Goal: Task Accomplishment & Management: Complete application form

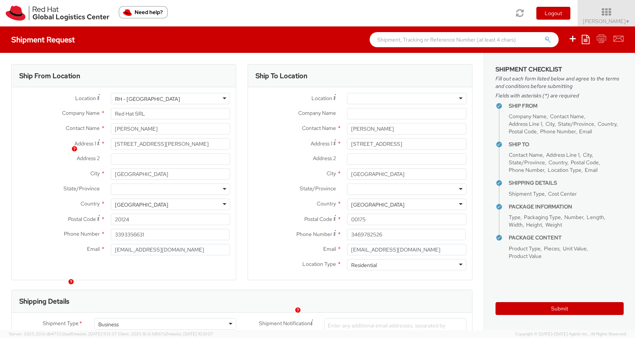
select select
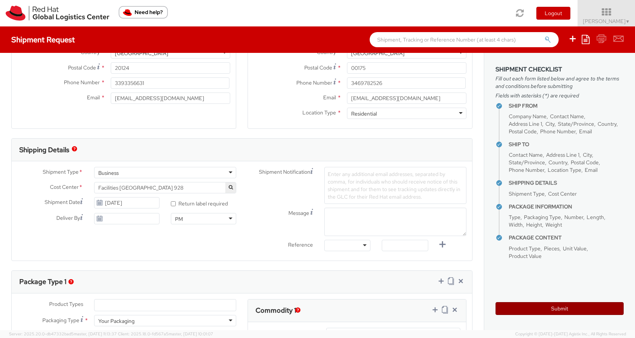
click at [555, 306] on button "Submit" at bounding box center [559, 308] width 128 height 13
type input "[PERSON_NAME]"
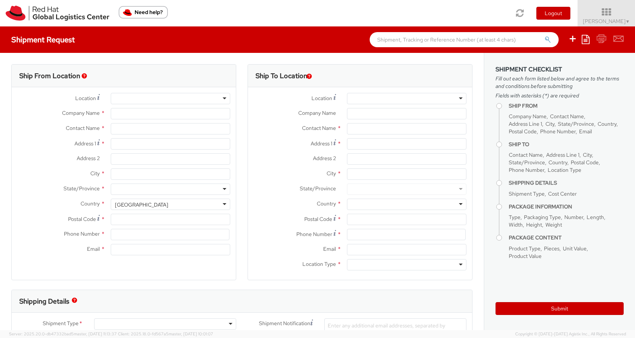
select select "928"
select select
click at [219, 99] on div at bounding box center [170, 98] width 119 height 11
type input "Red Hat SRL"
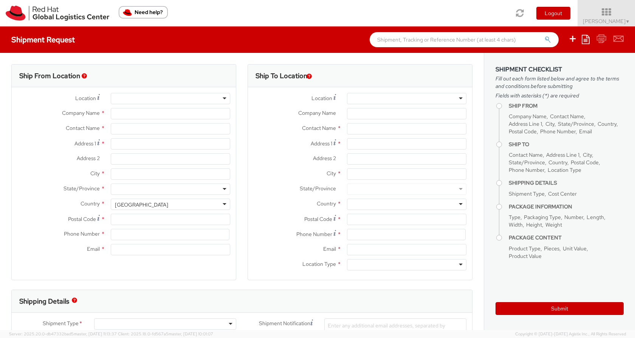
type input "[PERSON_NAME]"
type input "[STREET_ADDRESS][PERSON_NAME]"
type input "[GEOGRAPHIC_DATA]"
type input "20124"
type input "390236047604"
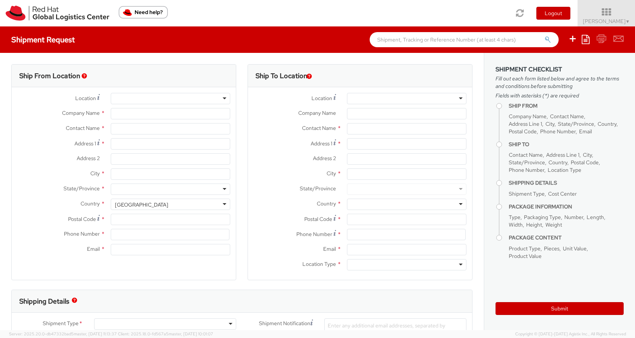
type input "[EMAIL_ADDRESS][DOMAIN_NAME]"
select select "CM"
select select "KGS"
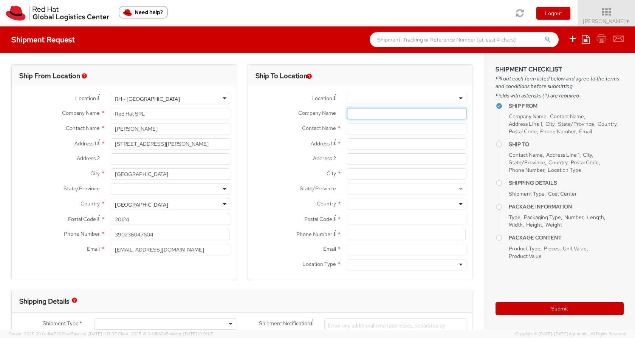
click at [401, 116] on input "Company Name *" at bounding box center [406, 113] width 119 height 11
drag, startPoint x: 174, startPoint y: 238, endPoint x: 50, endPoint y: 237, distance: 124.3
click at [50, 237] on div "Phone Number * 390236047604" at bounding box center [124, 234] width 224 height 11
type input "3393356631"
click at [24, 266] on div "Ship From Location Location * RH - Milan RH - Milan RH - Amsterdam - MSO RH - A…" at bounding box center [123, 172] width 225 height 216
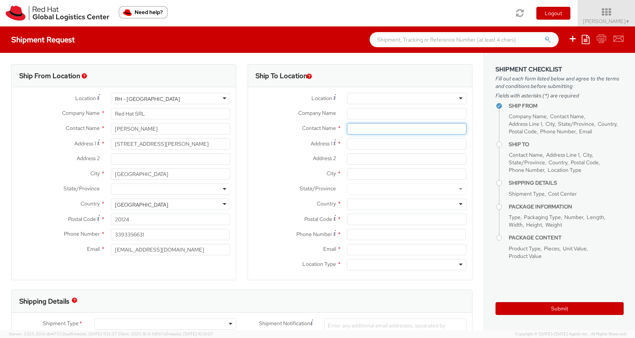
click at [363, 129] on input "text" at bounding box center [406, 128] width 119 height 11
type input "Silvia"
type input "Ciminari"
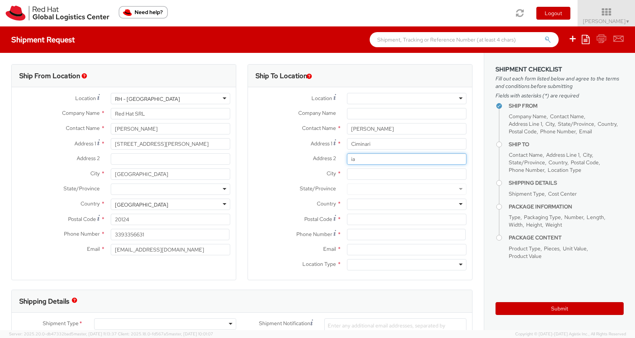
type input "i"
type input "c"
click at [360, 161] on input "via dell'Aeroporto" at bounding box center [406, 158] width 119 height 11
click at [349, 190] on div "Location * RH - Amsterdam - MSO RH - Amsterdam Data Center RH - Ashburn Data Ce…" at bounding box center [360, 183] width 224 height 181
click at [396, 159] on input "via dell'Aeroporto" at bounding box center [406, 158] width 119 height 11
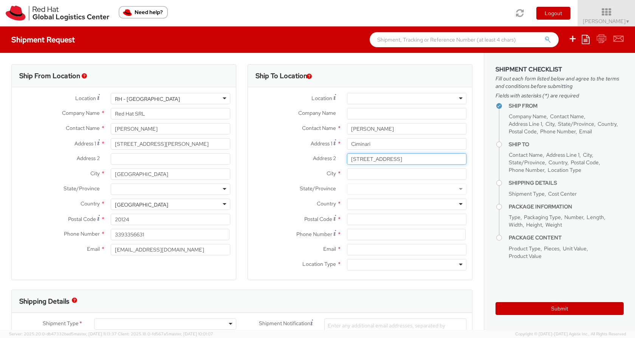
type input "via dell'Aeroporto 145"
type input "[GEOGRAPHIC_DATA]"
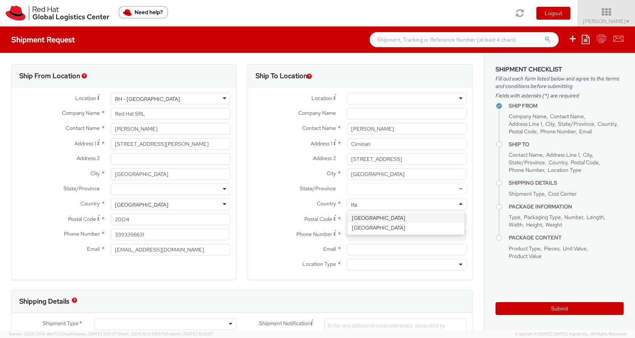
type input "Ita"
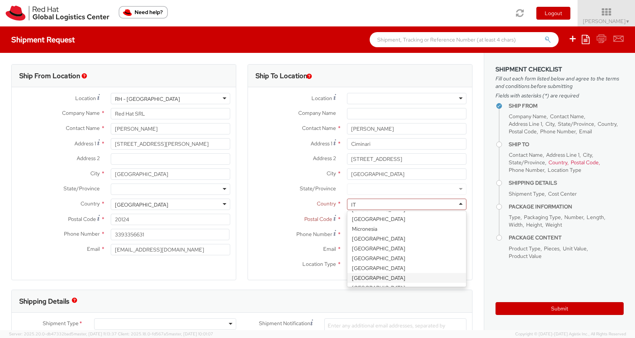
scroll to position [2, 0]
type input "ITa"
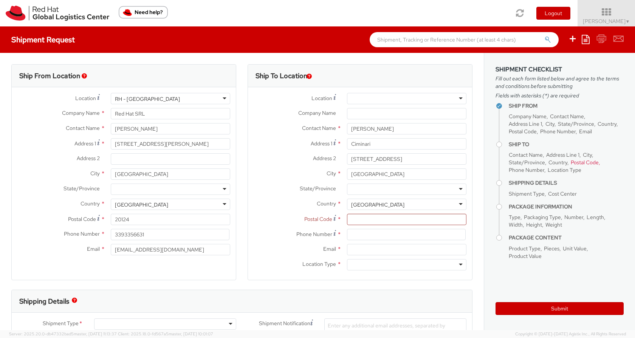
scroll to position [0, 0]
click at [361, 218] on input "Postal Code *" at bounding box center [406, 219] width 119 height 11
type input "00175"
click at [365, 237] on input at bounding box center [406, 234] width 119 height 11
type input "3469782526"
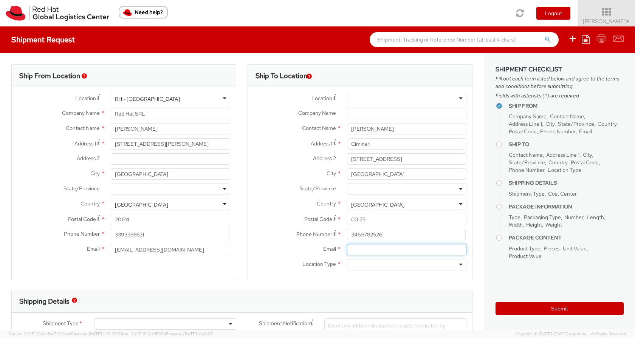
click at [351, 246] on input "Email *" at bounding box center [406, 249] width 119 height 11
type input "[EMAIL_ADDRESS][DOMAIN_NAME]"
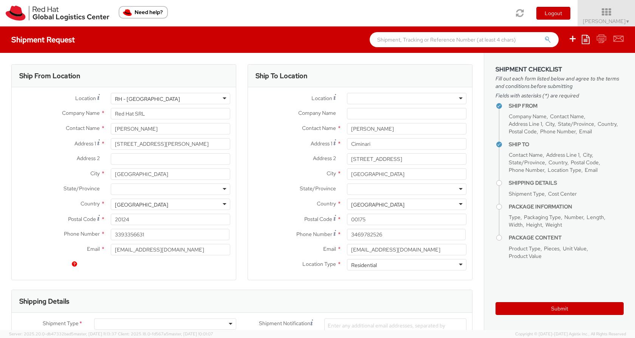
scroll to position [204, 0]
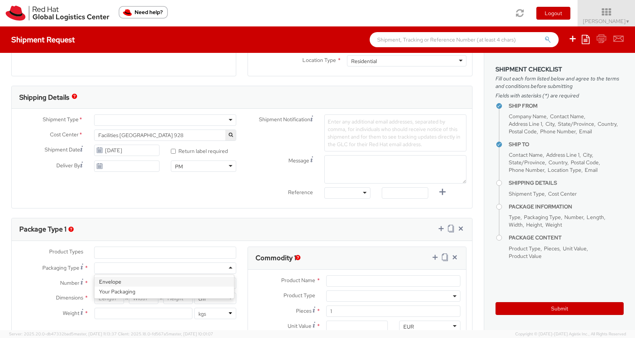
click at [225, 271] on div at bounding box center [165, 268] width 142 height 11
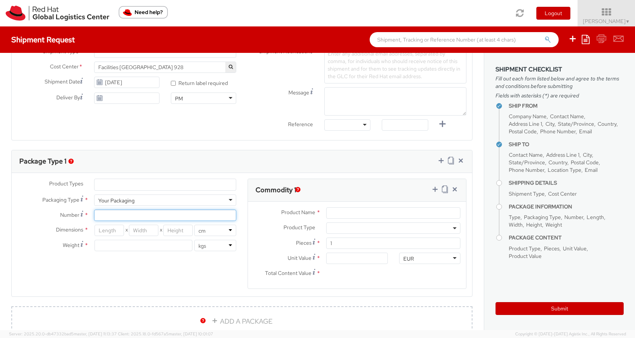
click at [184, 220] on input "Number *" at bounding box center [165, 215] width 142 height 11
type input "1"
click at [117, 229] on input "number" at bounding box center [108, 230] width 29 height 11
type input "35"
click at [141, 233] on input "number" at bounding box center [143, 230] width 29 height 11
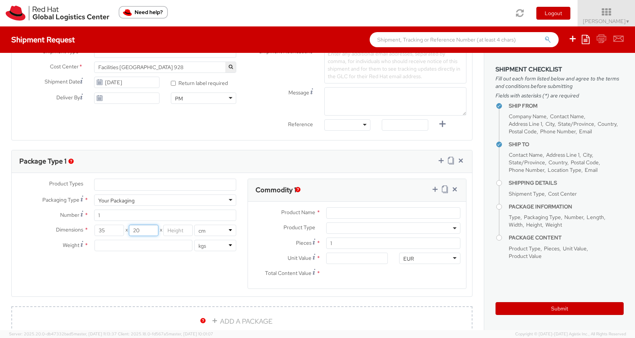
type input "20"
type input "2"
click at [125, 245] on input "number" at bounding box center [143, 245] width 98 height 11
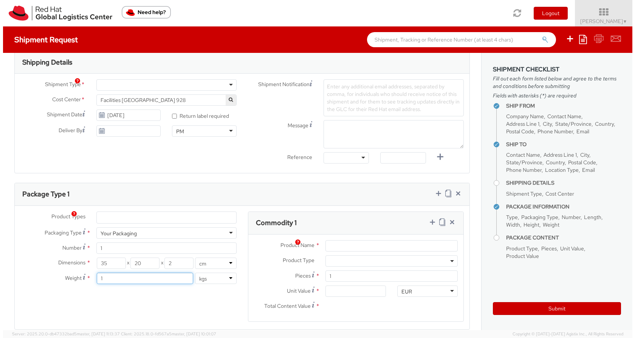
scroll to position [220, 0]
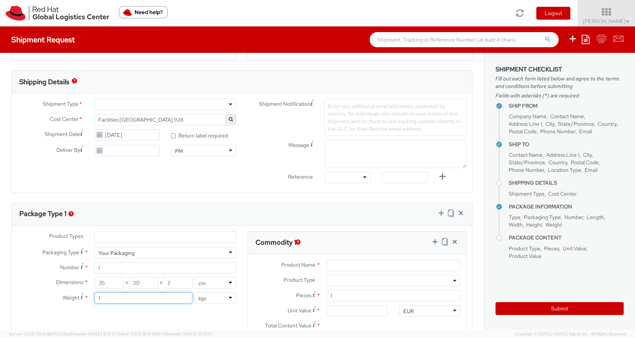
type input "1"
click at [327, 261] on input "Product Name *" at bounding box center [393, 265] width 134 height 11
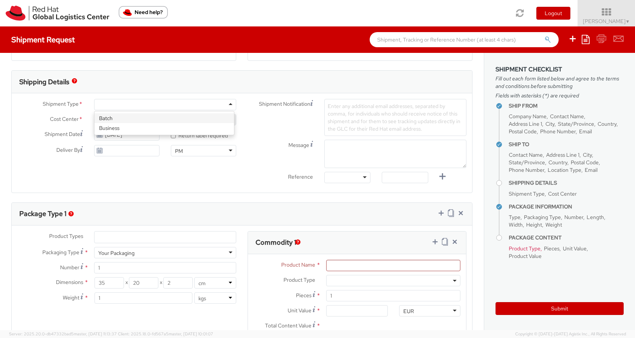
click at [225, 105] on div at bounding box center [165, 104] width 142 height 11
click at [44, 309] on div "Product Types * Documents Docking Station Laptop Monitor Other Hardware Server …" at bounding box center [127, 271] width 230 height 80
click at [283, 277] on span "Product Type" at bounding box center [299, 280] width 32 height 7
click at [332, 267] on input "Product Name *" at bounding box center [393, 265] width 134 height 11
type input "note book"
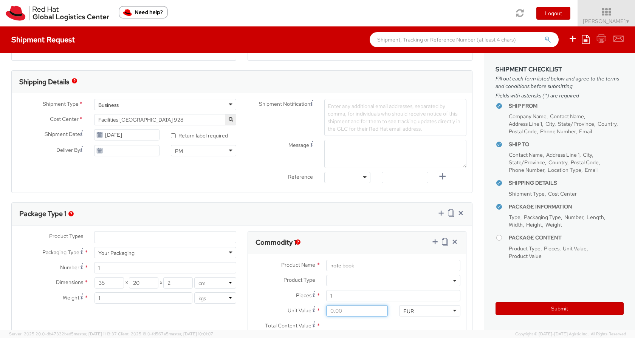
click at [346, 309] on input "Unit Value *" at bounding box center [356, 310] width 61 height 11
type input "1.00"
type input "10.00"
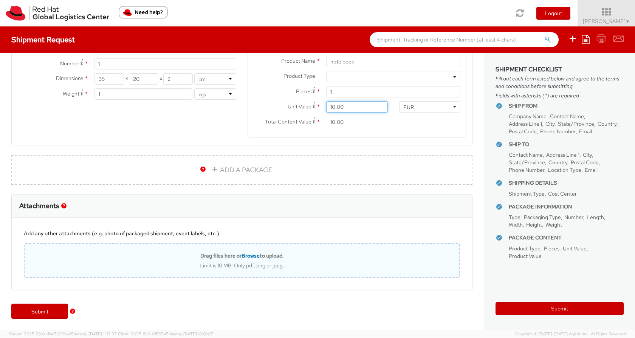
scroll to position [356, 0]
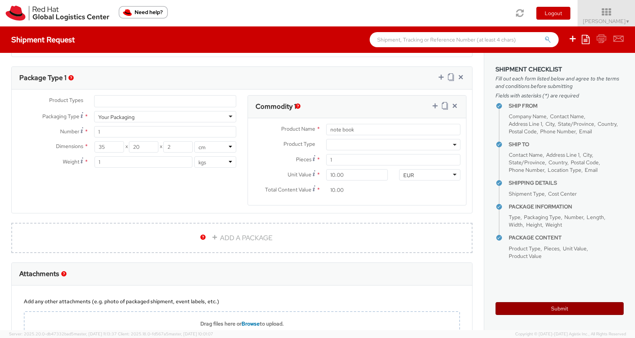
click at [575, 308] on button "Submit" at bounding box center [559, 308] width 128 height 13
type input "Silvia"
